Goal: Transaction & Acquisition: Purchase product/service

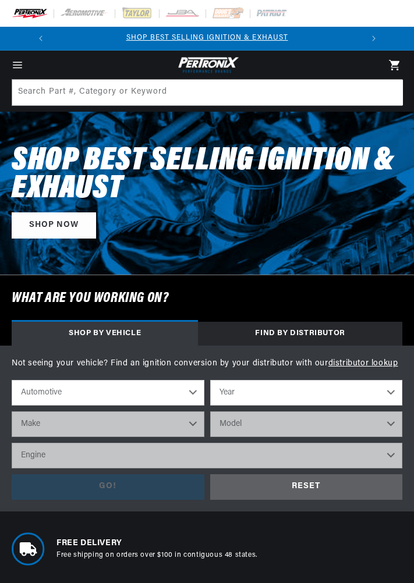
click at [37, 397] on select "Automotive Agricultural Industrial Marine Motorcycle" at bounding box center [108, 393] width 193 height 26
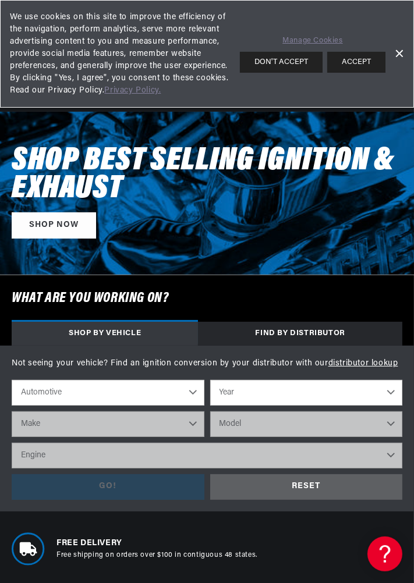
click at [12, 380] on select "Automotive Agricultural Industrial Marine Motorcycle" at bounding box center [108, 393] width 193 height 26
click at [345, 404] on select "Year 2024 2023 2022 2021 2020 2019 2018 2017 2016 2015 2014 2013 2012 2011 2010…" at bounding box center [306, 393] width 193 height 26
select select "1969"
click at [210, 380] on select "Year 2024 2023 2022 2021 2020 2019 2018 2017 2016 2015 2014 2013 2012 2011 2010…" at bounding box center [306, 393] width 193 height 26
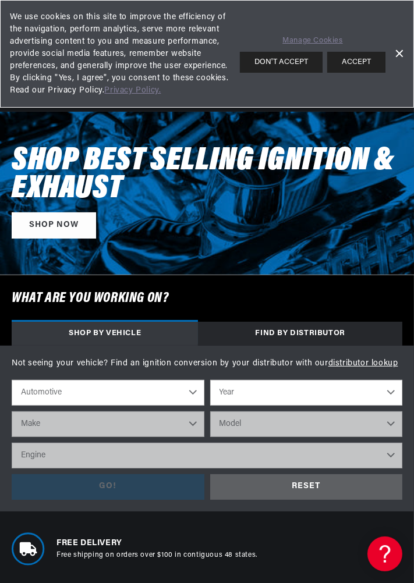
select select "1969"
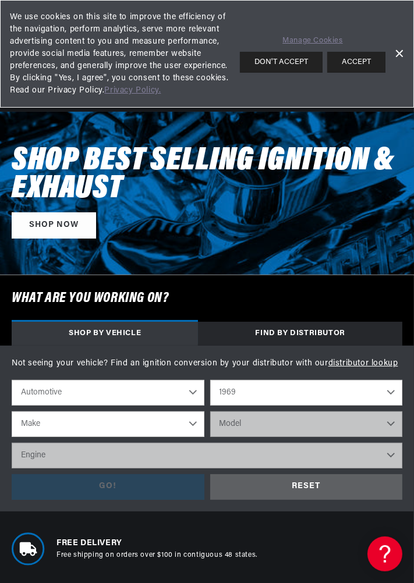
click at [35, 429] on select "Make Alfa Romeo American Motors Aston Martin Austin Austin Healey Avanti BMW Bu…" at bounding box center [108, 424] width 193 height 26
select select "Plymouth"
click at [12, 411] on select "Make Alfa Romeo American Motors Aston Martin Austin Austin Healey Avanti BMW Bu…" at bounding box center [108, 424] width 193 height 26
select select "Plymouth"
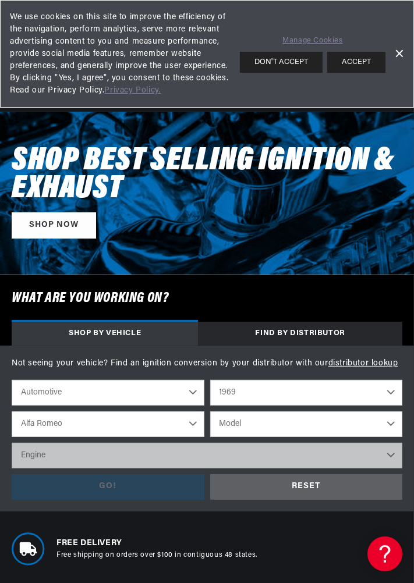
click at [316, 430] on select "Model Barracuda Belvedere Fury Fury I Fury II Fury III GTX Road Runner Satellit…" at bounding box center [306, 424] width 193 height 26
select select "Road-Runner"
click at [210, 411] on select "Model Barracuda Belvedere Fury Fury I Fury II Fury III GTX Road Runner Satellit…" at bounding box center [306, 424] width 193 height 26
select select "Road-Runner"
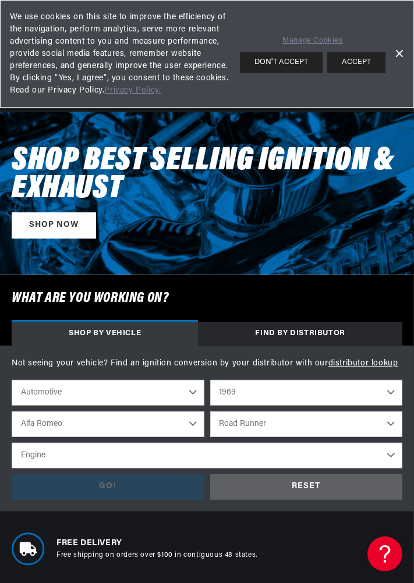
click at [31, 453] on select "Engine 383cid / 6.3L 426cid / 7.0L 440cid / 7.2L" at bounding box center [207, 456] width 390 height 26
select select "440cid-7.2L"
click at [12, 443] on select "Engine 383cid / 6.3L 426cid / 7.0L 440cid / 7.2L" at bounding box center [207, 456] width 390 height 26
select select "440cid-7.2L"
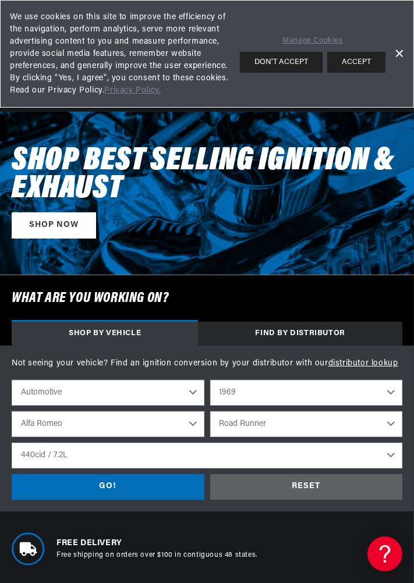
scroll to position [0, 308]
click at [51, 489] on div "GO!" at bounding box center [108, 487] width 193 height 26
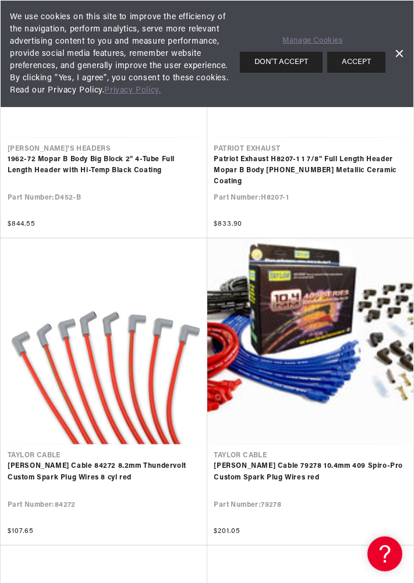
scroll to position [0, 308]
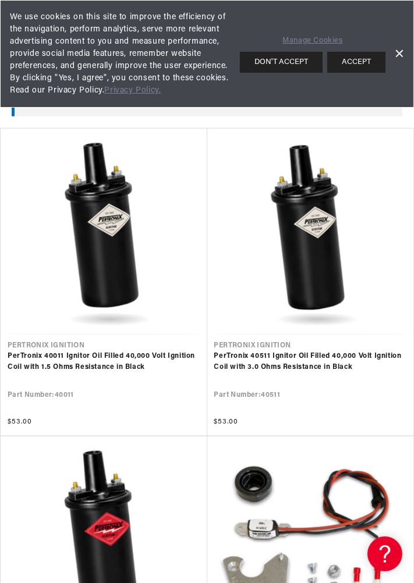
click at [395, 56] on link "Dismiss Banner" at bounding box center [398, 53] width 17 height 17
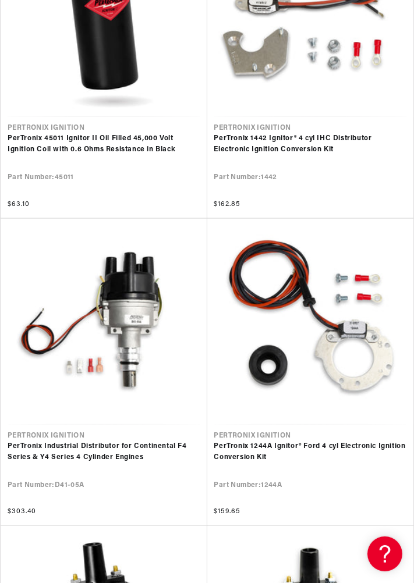
scroll to position [1213, 0]
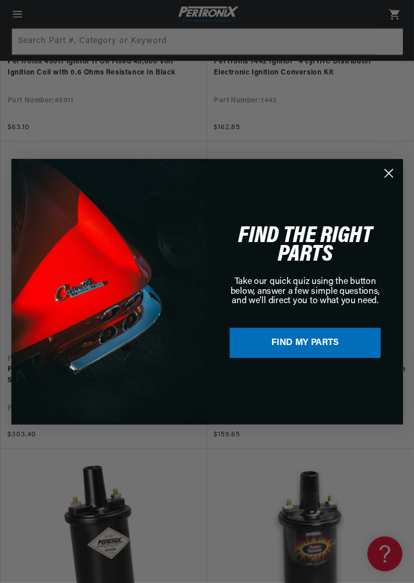
click at [387, 173] on icon "Close dialog" at bounding box center [388, 173] width 8 height 8
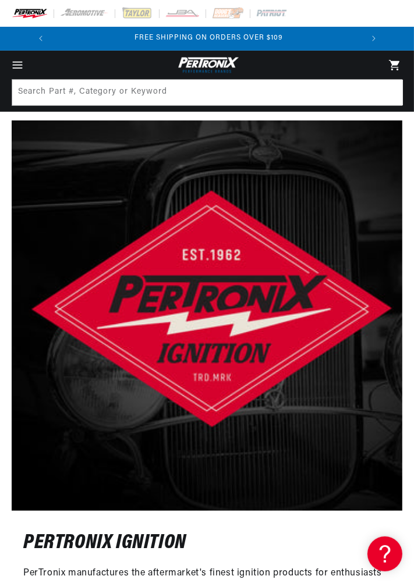
click at [17, 65] on icon "Menu" at bounding box center [17, 65] width 12 height 12
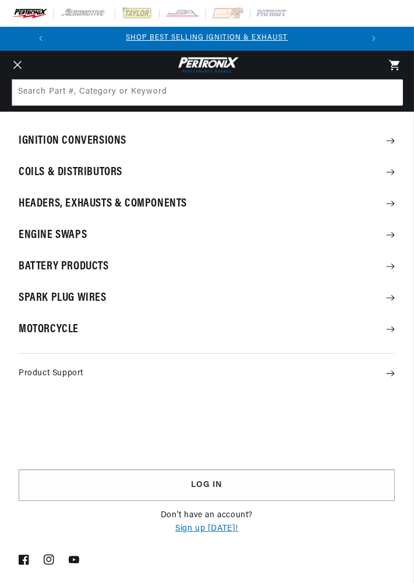
click at [23, 141] on summary "Ignition Conversions" at bounding box center [206, 141] width 413 height 30
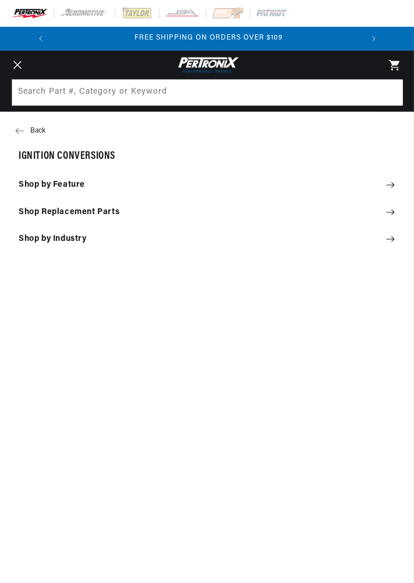
click at [34, 155] on link "Ignition Conversions" at bounding box center [206, 157] width 413 height 29
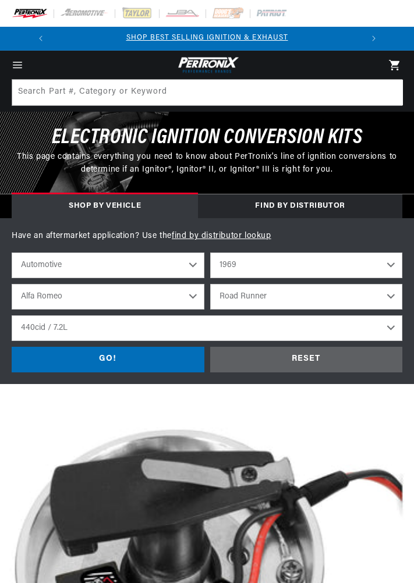
select select "1969"
select select "[GEOGRAPHIC_DATA]"
select select "Road-Runner"
select select "440cid-7.2L"
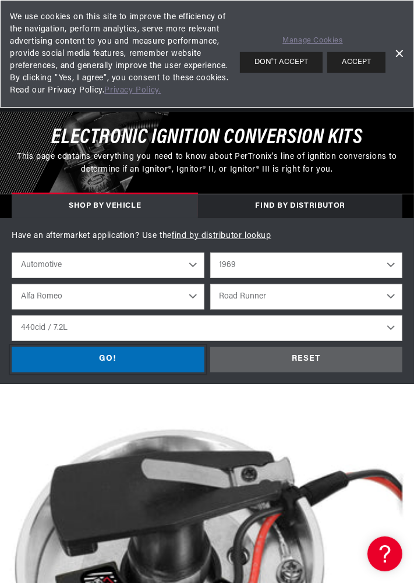
click at [49, 357] on div "GO!" at bounding box center [108, 360] width 193 height 26
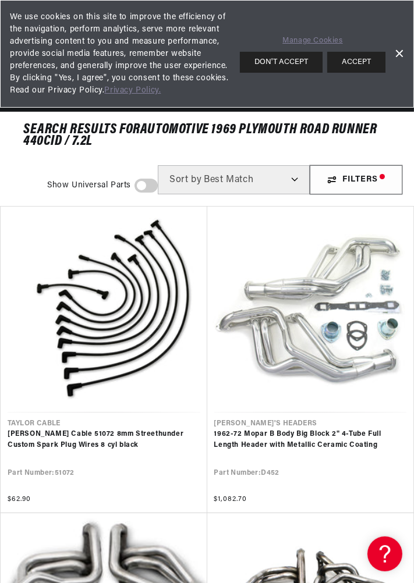
click at [374, 174] on div "Filters" at bounding box center [355, 179] width 92 height 29
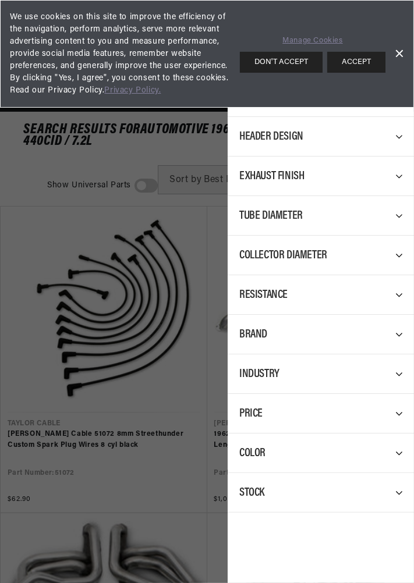
scroll to position [0, 308]
click at [366, 559] on div "Part Type 0 selected Reset Spark Plug Wire Set 9 Exhaust Header 6 Exhaust Mater…" at bounding box center [320, 310] width 186 height 545
click at [39, 332] on div "Filters Part Type 0 selected Reset Spark Plug Wire Set 9 Exhaust Header 6 Exhau…" at bounding box center [207, 291] width 414 height 583
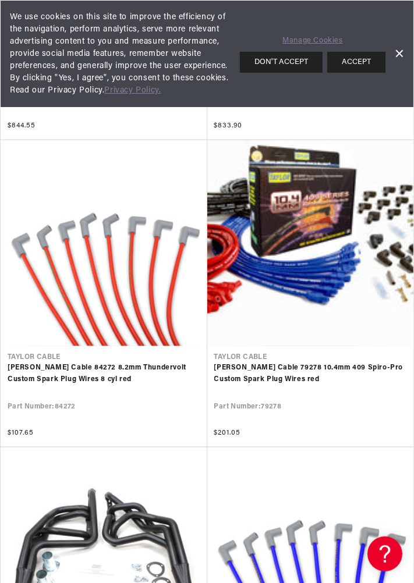
scroll to position [0, 0]
